Goal: Navigation & Orientation: Find specific page/section

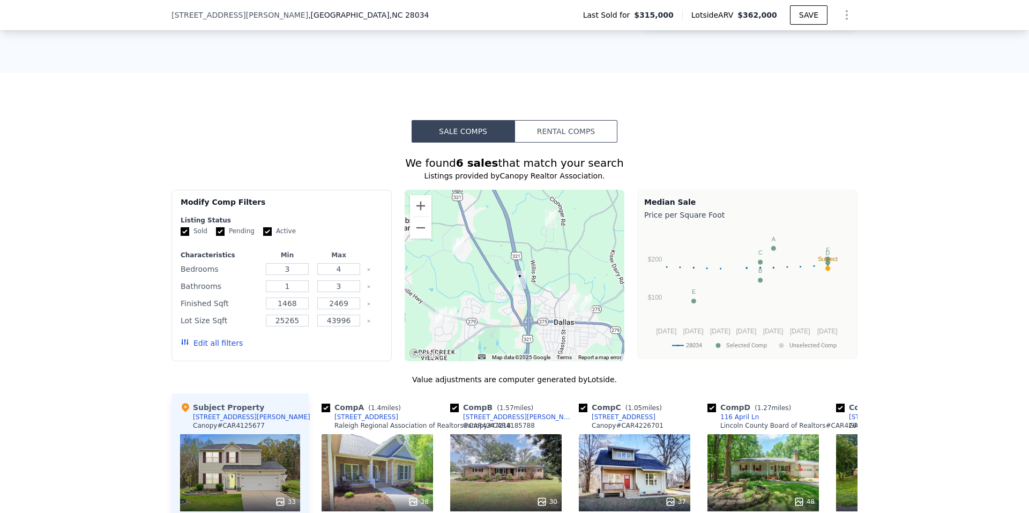
scroll to position [965, 0]
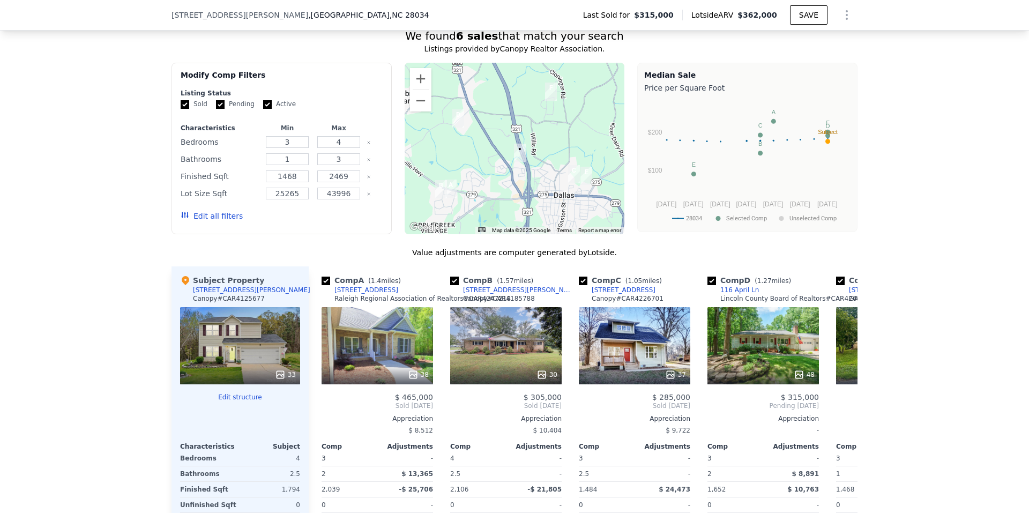
click at [508, 187] on div at bounding box center [515, 149] width 220 height 172
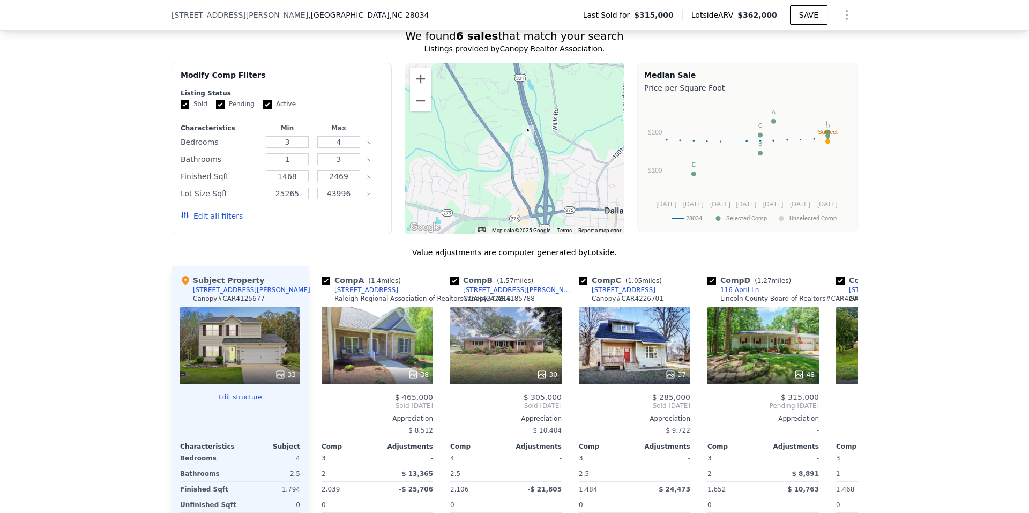
click at [508, 187] on div at bounding box center [515, 149] width 220 height 172
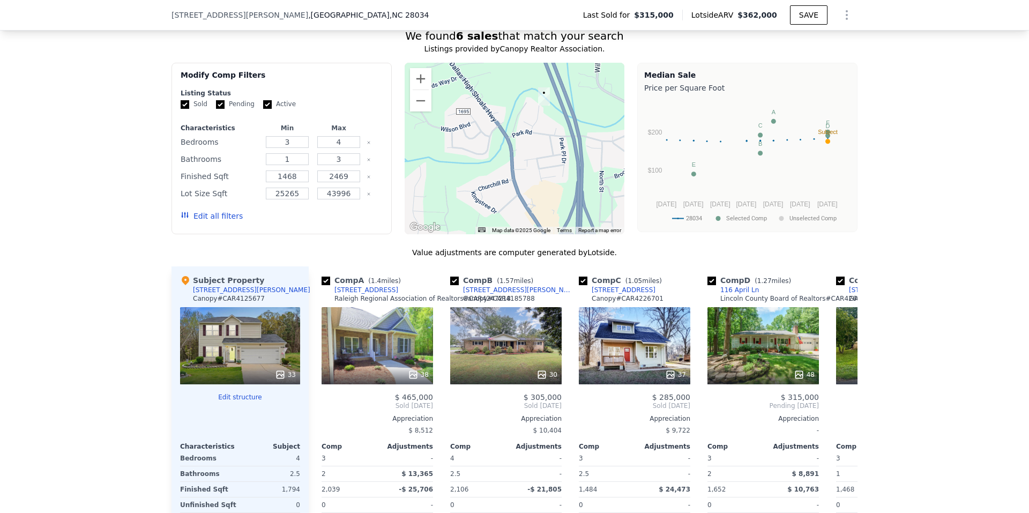
click at [527, 124] on div at bounding box center [515, 149] width 220 height 172
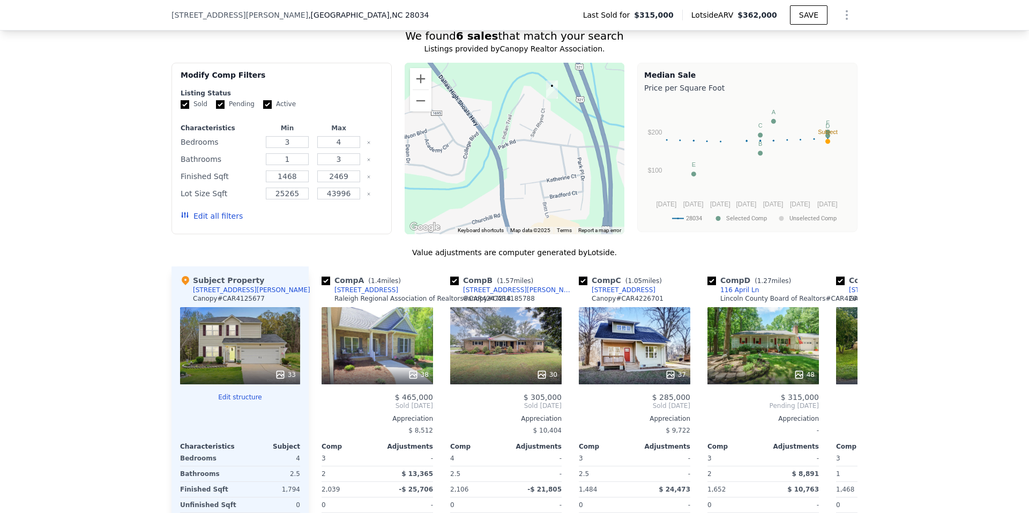
click at [527, 124] on div at bounding box center [515, 149] width 220 height 172
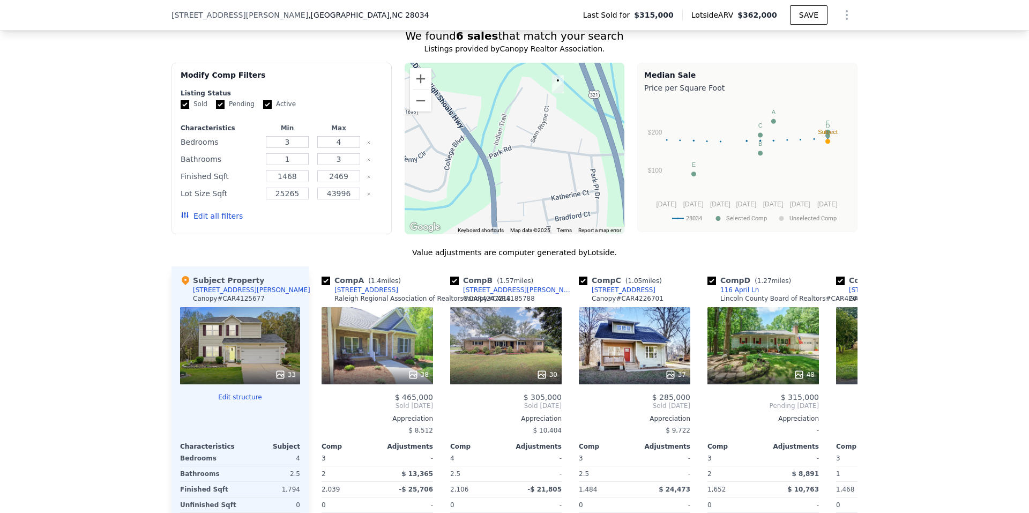
click at [527, 124] on div at bounding box center [515, 149] width 220 height 172
click at [519, 137] on div at bounding box center [515, 149] width 220 height 172
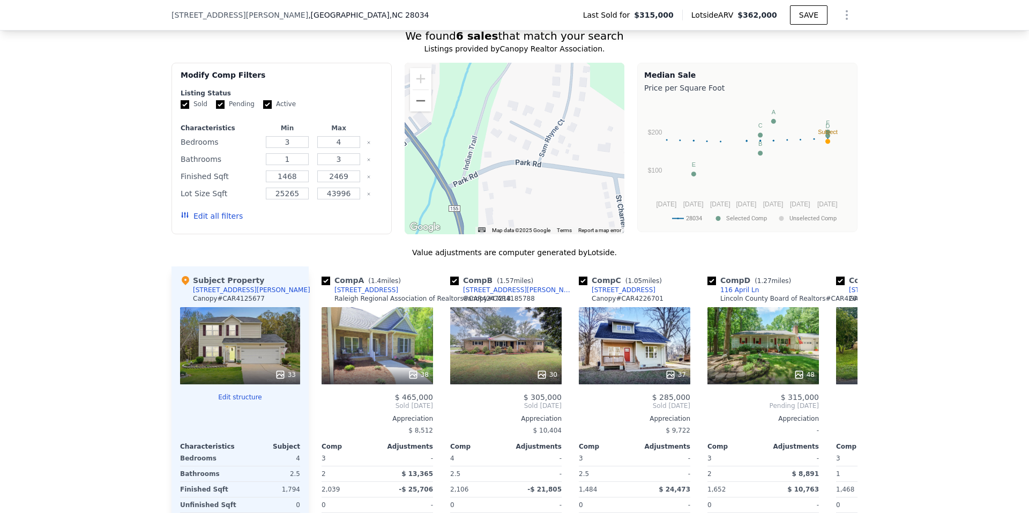
click at [520, 135] on div at bounding box center [515, 149] width 220 height 172
click at [510, 114] on div at bounding box center [515, 149] width 220 height 172
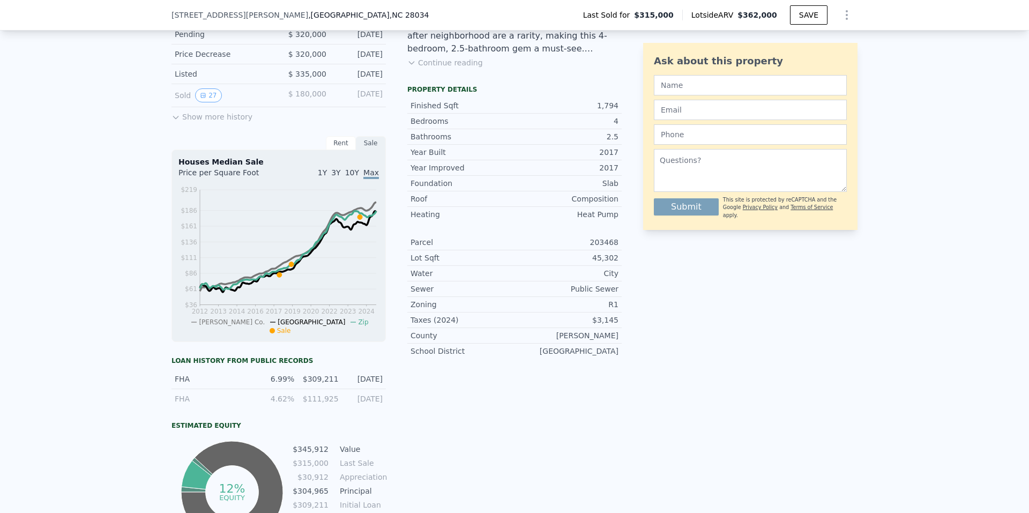
scroll to position [532, 0]
